Goal: Find specific page/section: Find specific page/section

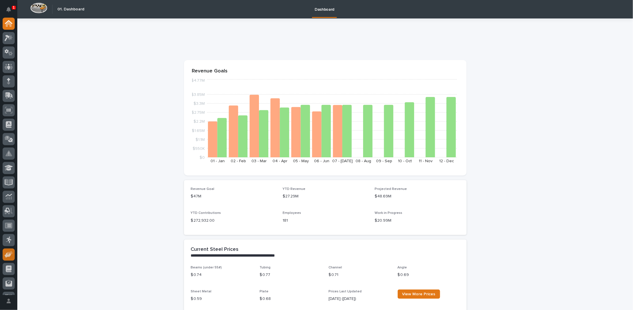
click at [10, 252] on icon at bounding box center [10, 253] width 5 height 4
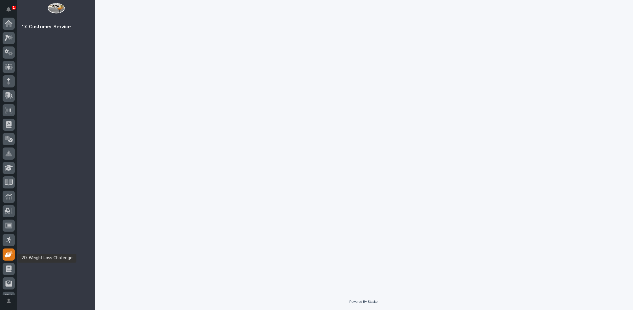
scroll to position [26, 0]
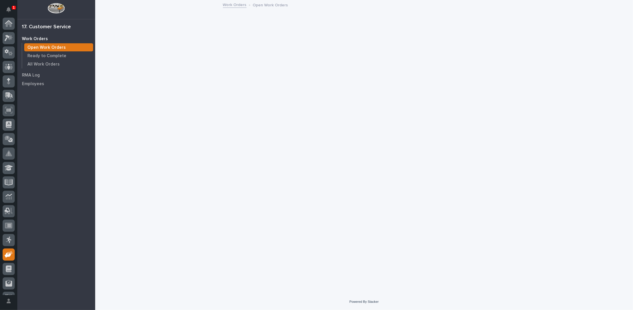
scroll to position [26, 0]
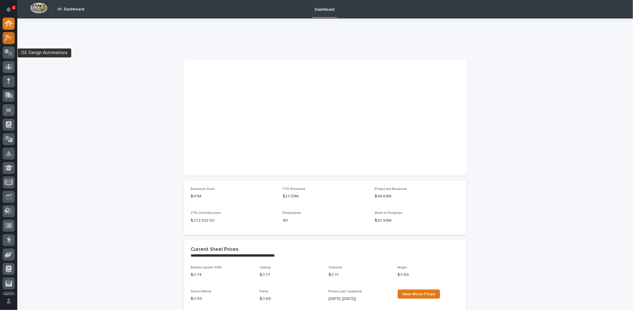
click at [9, 41] on icon at bounding box center [9, 38] width 8 height 7
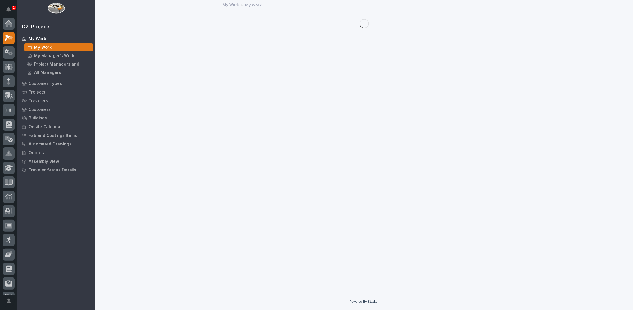
scroll to position [14, 0]
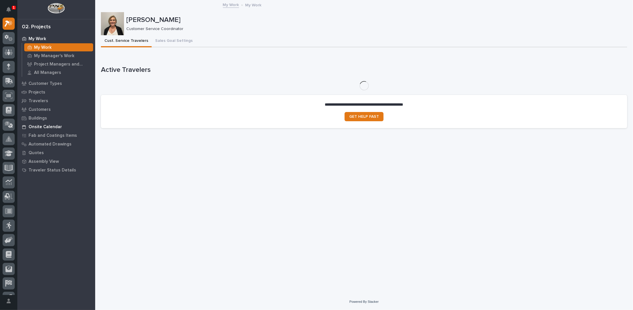
click at [47, 127] on p "Onsite Calendar" at bounding box center [45, 126] width 33 height 5
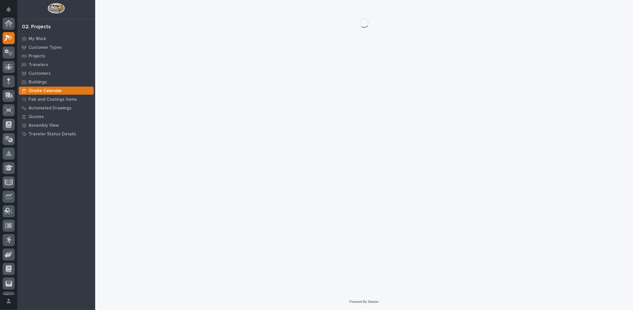
scroll to position [14, 0]
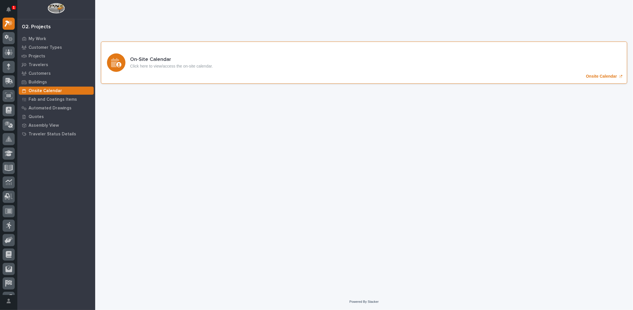
click at [594, 78] on p "Onsite Calendar" at bounding box center [601, 76] width 31 height 5
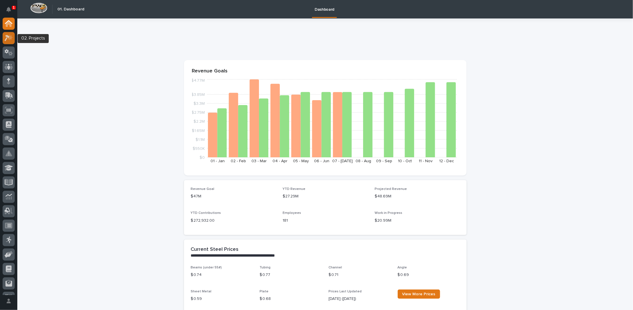
click at [9, 35] on icon at bounding box center [9, 38] width 8 height 7
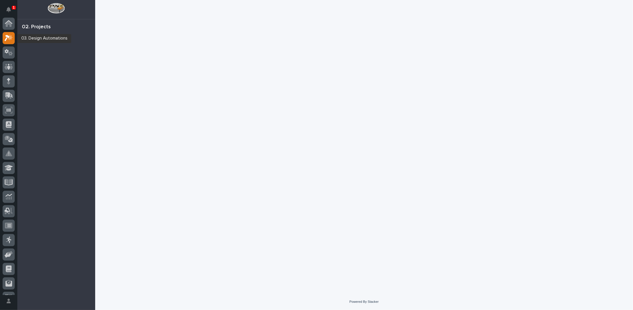
scroll to position [14, 0]
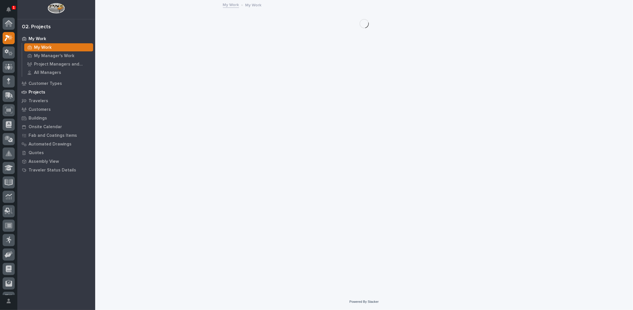
scroll to position [14, 0]
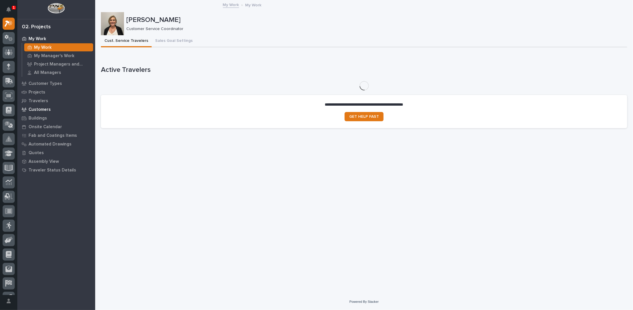
click at [39, 109] on p "Customers" at bounding box center [40, 109] width 22 height 5
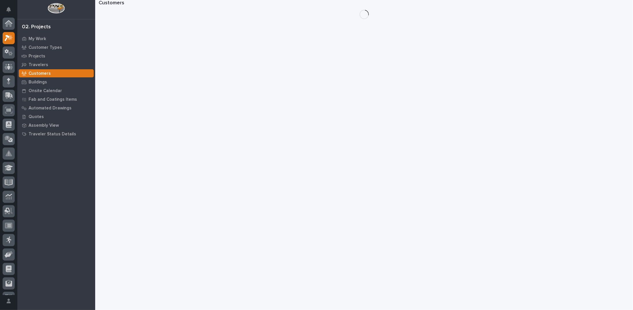
scroll to position [14, 0]
